Goal: Transaction & Acquisition: Purchase product/service

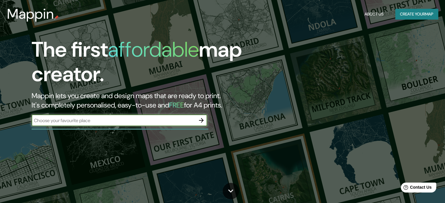
click at [191, 119] on input "text" at bounding box center [114, 120] width 164 height 7
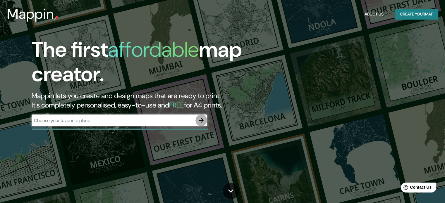
click at [197, 120] on button "button" at bounding box center [201, 121] width 12 height 12
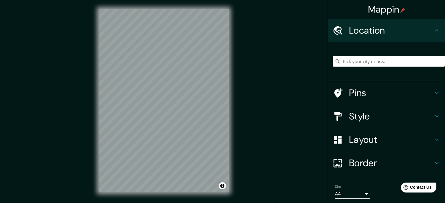
click at [353, 62] on input "Pick your city or area" at bounding box center [389, 61] width 112 height 11
click at [392, 67] on div "[GEOGRAPHIC_DATA], [GEOGRAPHIC_DATA], [GEOGRAPHIC_DATA] y [GEOGRAPHIC_DATA] 100…" at bounding box center [389, 61] width 112 height 29
click at [390, 63] on input "[GEOGRAPHIC_DATA], Arica, [GEOGRAPHIC_DATA] y Parinacota 1000000, [GEOGRAPHIC_D…" at bounding box center [389, 61] width 112 height 11
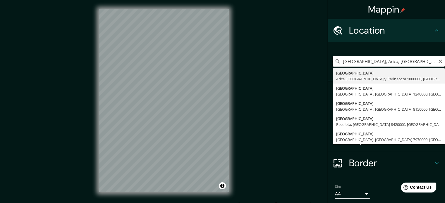
click at [390, 63] on input "[GEOGRAPHIC_DATA], Arica, [GEOGRAPHIC_DATA] y Parinacota 1000000, [GEOGRAPHIC_D…" at bounding box center [389, 61] width 112 height 11
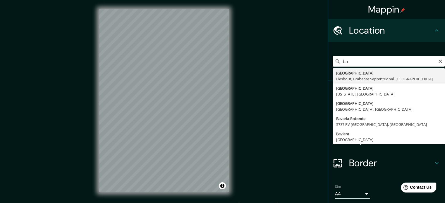
type input "b"
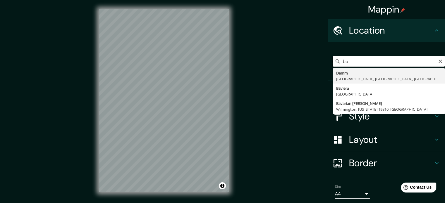
type input "b"
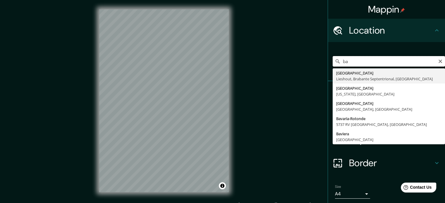
type input "b"
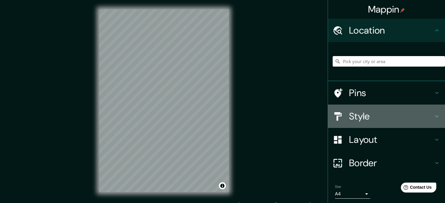
click at [387, 109] on div "Style" at bounding box center [386, 116] width 117 height 23
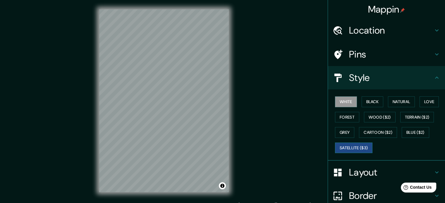
click at [361, 143] on button "Satellite ($3)" at bounding box center [353, 148] width 37 height 11
click at [360, 59] on h4 "Pins" at bounding box center [391, 55] width 84 height 12
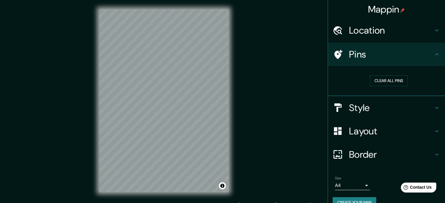
click at [360, 59] on h4 "Pins" at bounding box center [391, 55] width 84 height 12
click at [379, 26] on h4 "Location" at bounding box center [391, 31] width 84 height 12
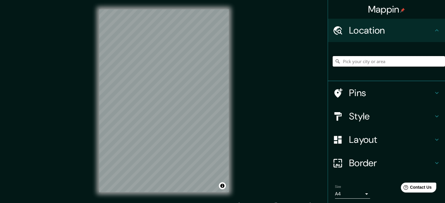
click at [386, 64] on input "Pick your city or area" at bounding box center [389, 61] width 112 height 11
click at [386, 64] on input "Bavaria, Lieshout, Brabante Septentrional, Países Bajos" at bounding box center [389, 61] width 112 height 11
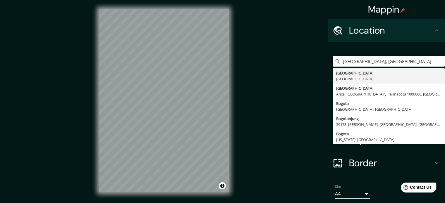
type input "Bogotá, Colombia"
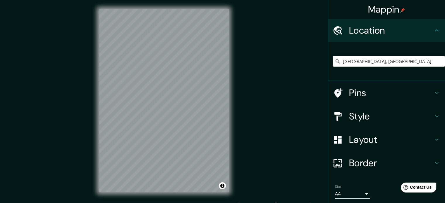
click at [379, 137] on h4 "Layout" at bounding box center [391, 140] width 84 height 12
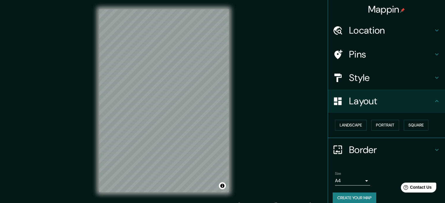
click at [374, 102] on h4 "Layout" at bounding box center [391, 101] width 84 height 12
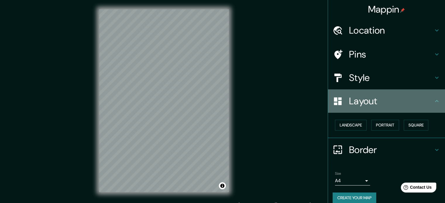
click at [375, 101] on h4 "Layout" at bounding box center [391, 101] width 84 height 12
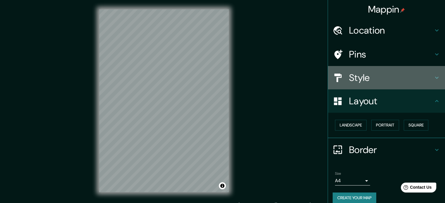
click at [374, 79] on h4 "Style" at bounding box center [391, 78] width 84 height 12
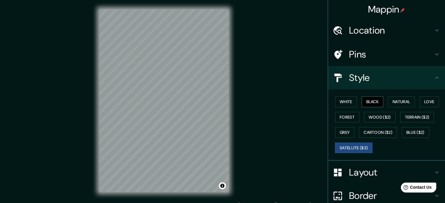
click at [362, 102] on button "Black" at bounding box center [373, 102] width 22 height 11
click at [342, 101] on button "White" at bounding box center [346, 102] width 22 height 11
click at [369, 104] on button "Black" at bounding box center [373, 102] width 22 height 11
click at [391, 102] on button "Natural" at bounding box center [401, 102] width 27 height 11
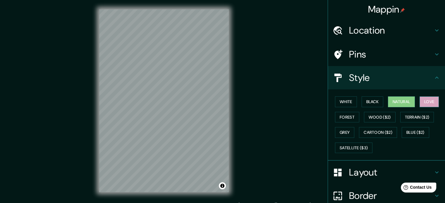
click at [424, 99] on button "Love" at bounding box center [429, 102] width 19 height 11
click at [373, 114] on button "Wood ($2)" at bounding box center [380, 117] width 32 height 11
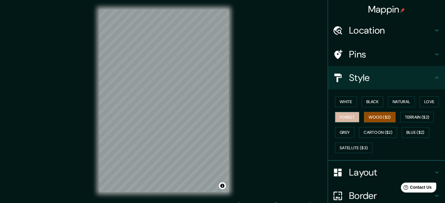
click at [342, 118] on button "Forest" at bounding box center [347, 117] width 24 height 11
click at [340, 133] on button "Grey" at bounding box center [344, 132] width 19 height 11
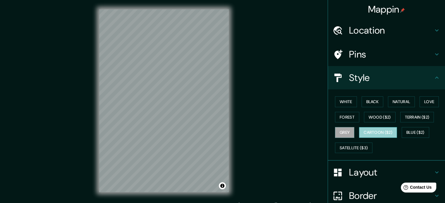
click at [371, 133] on button "Cartoon ($2)" at bounding box center [378, 132] width 38 height 11
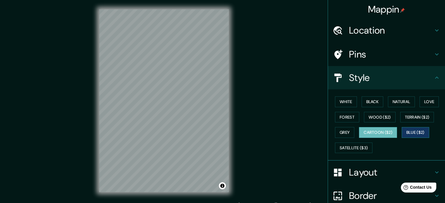
click at [418, 134] on button "Blue ($2)" at bounding box center [415, 132] width 27 height 11
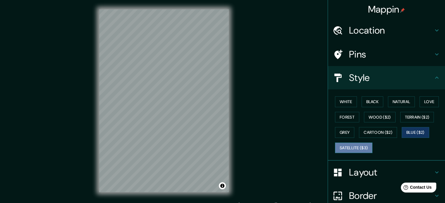
click at [351, 147] on button "Satellite ($3)" at bounding box center [353, 148] width 37 height 11
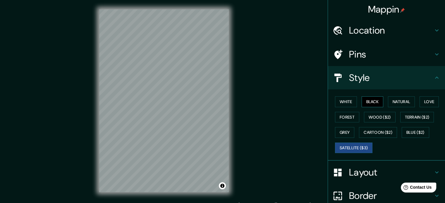
click at [373, 102] on button "Black" at bounding box center [373, 102] width 22 height 11
click at [367, 102] on button "Black" at bounding box center [373, 102] width 22 height 11
click at [372, 104] on button "Black" at bounding box center [373, 102] width 22 height 11
click at [349, 103] on button "White" at bounding box center [346, 102] width 22 height 11
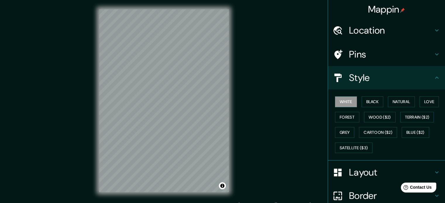
click at [355, 99] on div "White Black Natural Love Forest Wood ($2) Terrain ($2) Grey Cartoon ($2) Blue (…" at bounding box center [389, 124] width 112 height 61
click at [363, 99] on button "Black" at bounding box center [373, 102] width 22 height 11
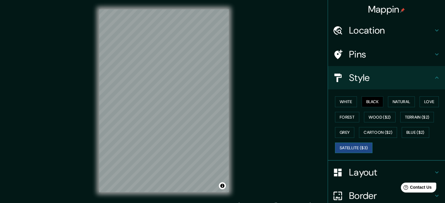
click at [358, 147] on button "Satellite ($3)" at bounding box center [353, 148] width 37 height 11
click at [411, 130] on button "Blue ($2)" at bounding box center [415, 132] width 27 height 11
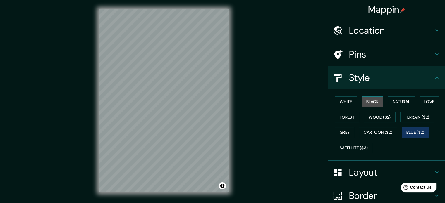
click at [365, 99] on button "Black" at bounding box center [373, 102] width 22 height 11
click at [344, 100] on button "White" at bounding box center [346, 102] width 22 height 11
click at [364, 100] on button "Black" at bounding box center [373, 102] width 22 height 11
click at [345, 98] on button "White" at bounding box center [346, 102] width 22 height 11
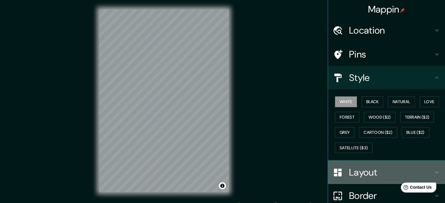
click at [373, 171] on h4 "Layout" at bounding box center [391, 173] width 84 height 12
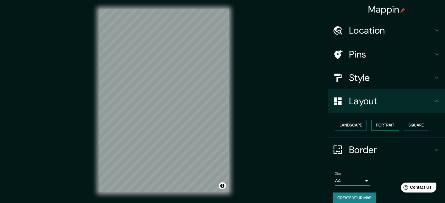
click at [377, 121] on button "Portrait" at bounding box center [385, 125] width 28 height 11
click at [354, 123] on button "Landscape" at bounding box center [351, 125] width 32 height 11
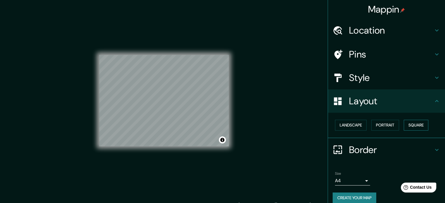
click at [407, 125] on button "Square" at bounding box center [416, 125] width 25 height 11
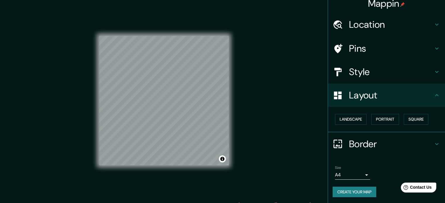
scroll to position [6, 0]
click at [376, 72] on h4 "Style" at bounding box center [391, 72] width 84 height 12
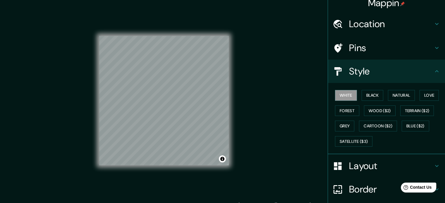
click at [369, 89] on div "White Black Natural Love Forest Wood ($2) Terrain ($2) Grey Cartoon ($2) Blue (…" at bounding box center [389, 118] width 112 height 61
click at [368, 92] on button "Black" at bounding box center [373, 95] width 22 height 11
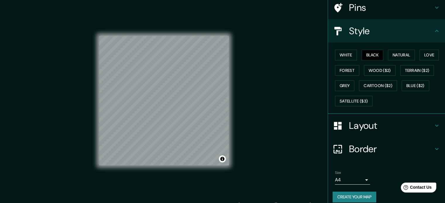
scroll to position [52, 0]
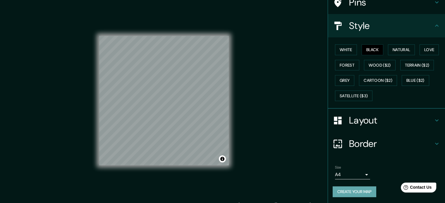
click at [356, 190] on button "Create your map" at bounding box center [355, 192] width 44 height 11
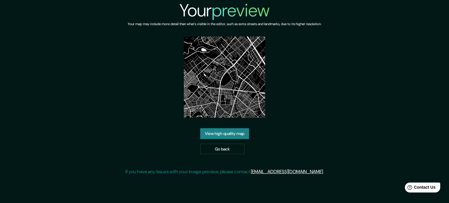
click at [233, 132] on link "View high quality map" at bounding box center [224, 133] width 49 height 11
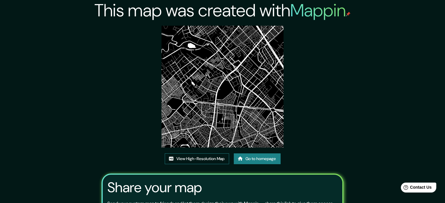
click at [197, 157] on link "View High-Resolution Map" at bounding box center [197, 159] width 64 height 11
